Goal: Information Seeking & Learning: Learn about a topic

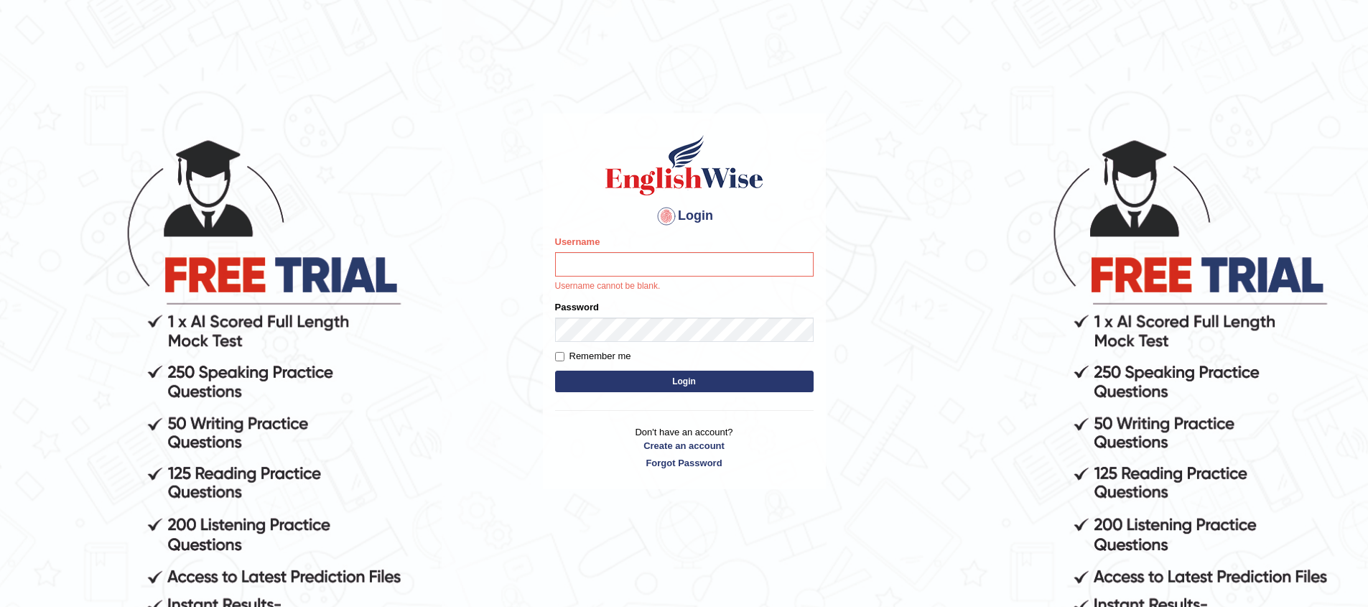
click at [653, 274] on input "Username" at bounding box center [684, 264] width 259 height 24
type input "purushottam_parramatta"
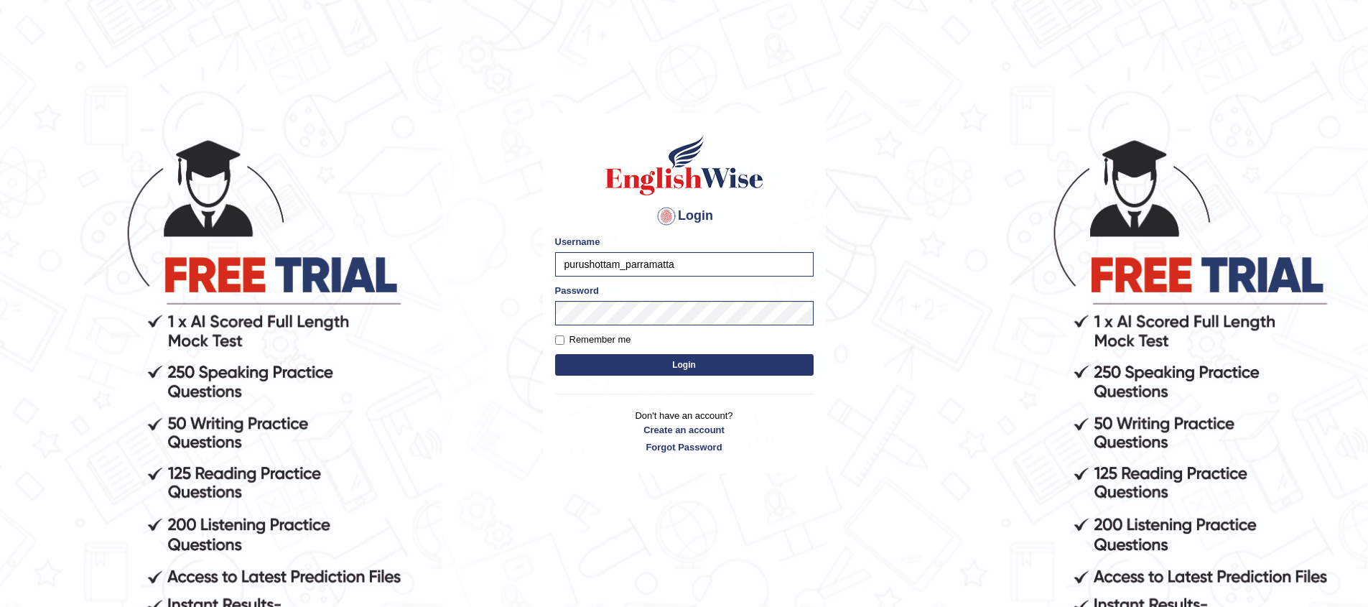
click at [673, 365] on button "Login" at bounding box center [684, 365] width 259 height 22
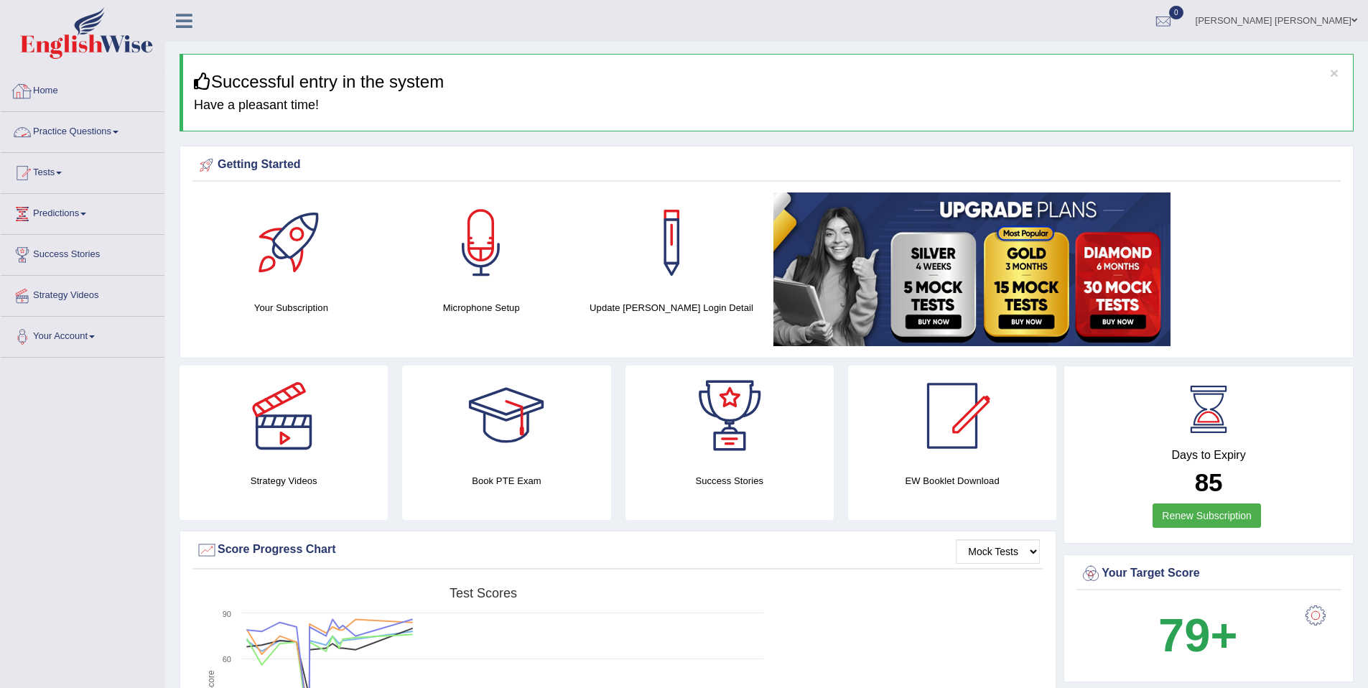
click at [108, 139] on link "Practice Questions" at bounding box center [83, 130] width 164 height 36
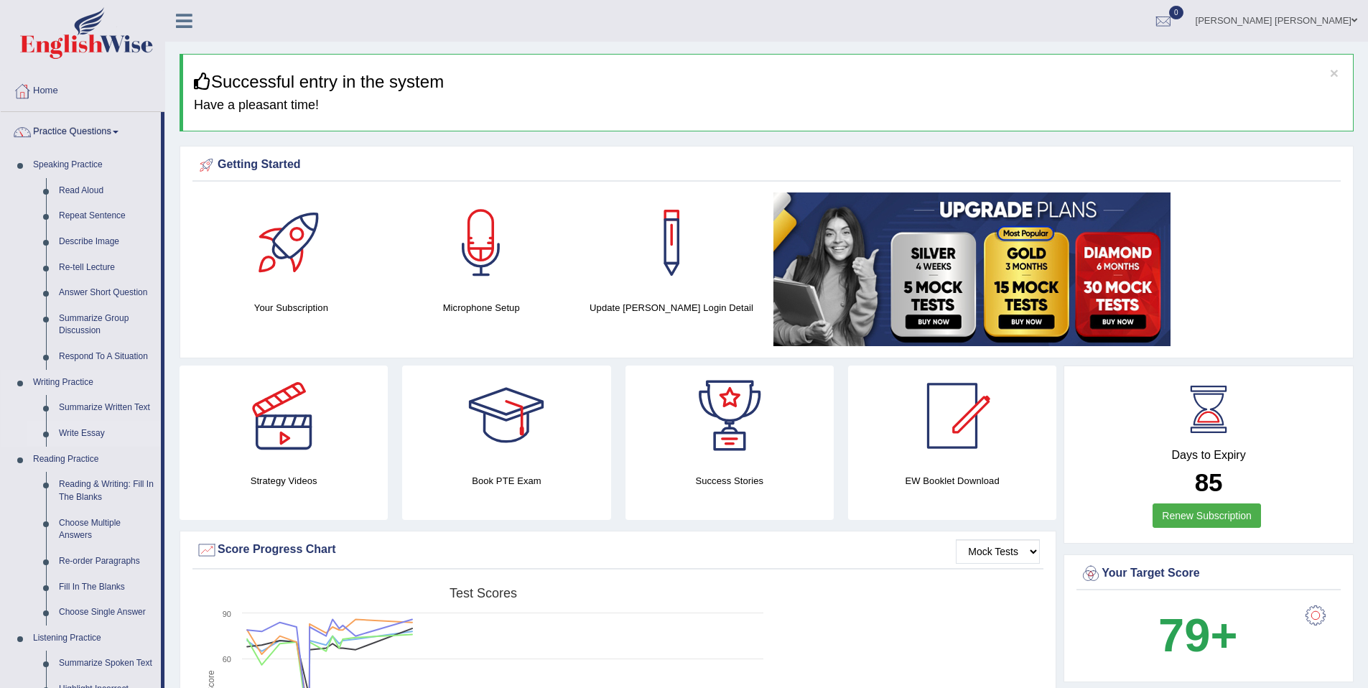
click at [101, 430] on link "Write Essay" at bounding box center [106, 434] width 108 height 26
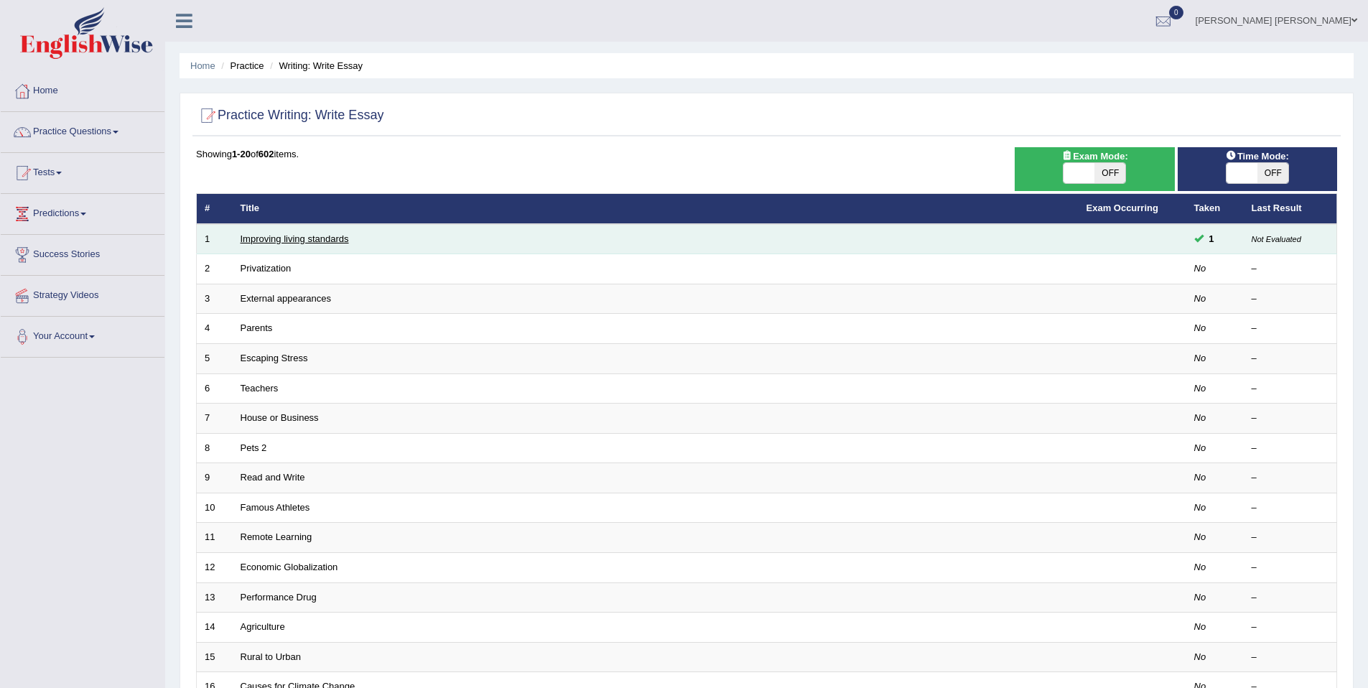
click at [312, 241] on link "Improving living standards" at bounding box center [295, 238] width 108 height 11
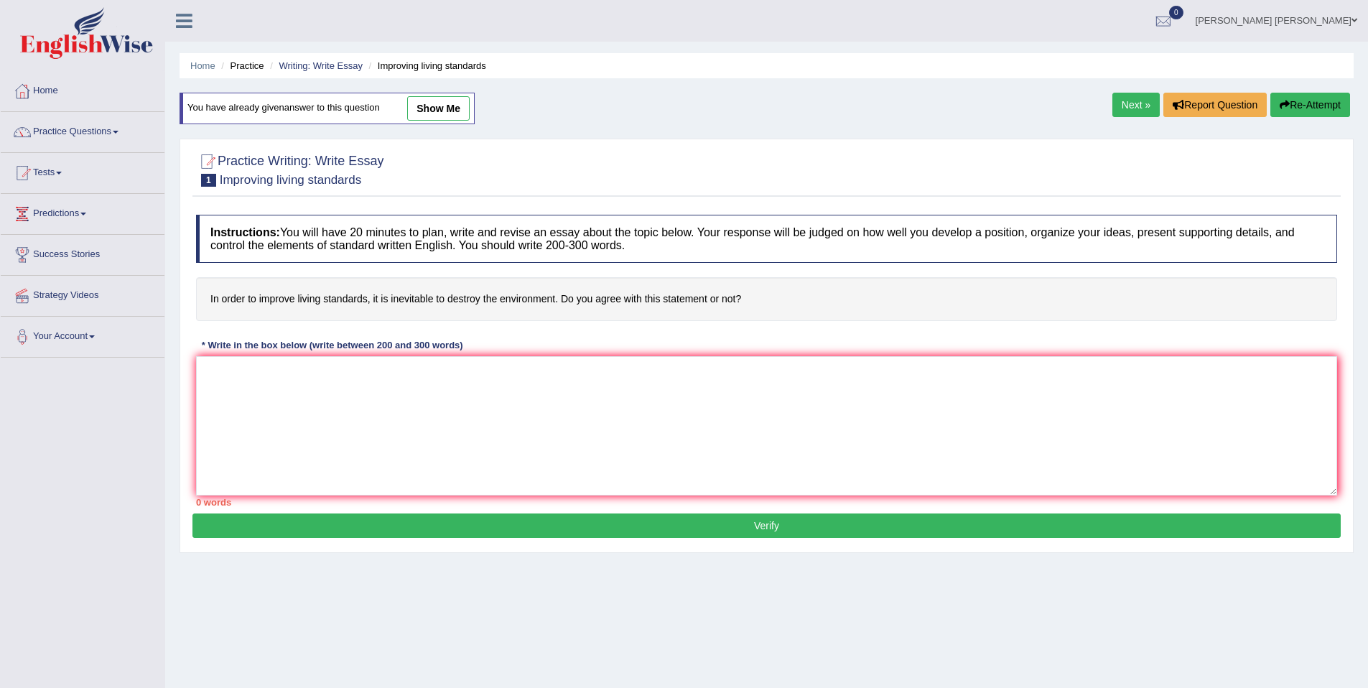
click at [1136, 99] on link "Next »" at bounding box center [1135, 105] width 47 height 24
